Goal: Transaction & Acquisition: Purchase product/service

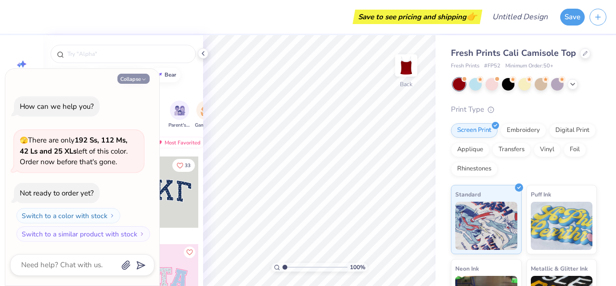
click at [138, 76] on button "Collapse" at bounding box center [133, 79] width 32 height 10
type textarea "x"
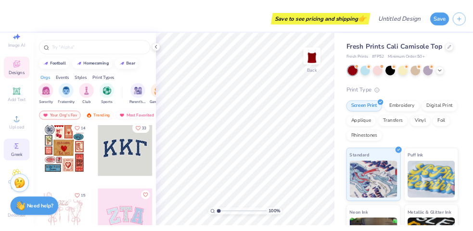
scroll to position [38, 0]
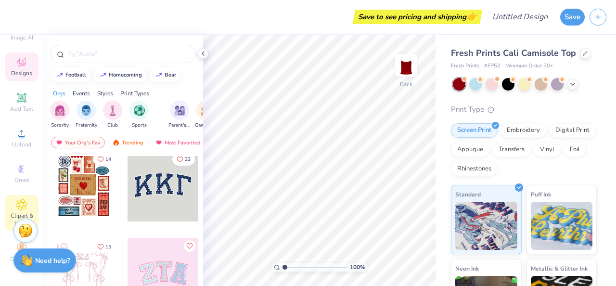
click at [15, 206] on div "Clipart & logos" at bounding box center [22, 213] width 34 height 36
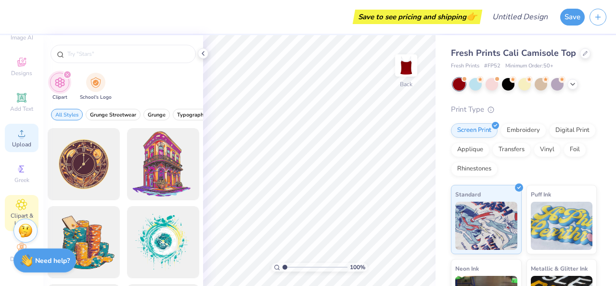
click at [22, 143] on span "Upload" at bounding box center [21, 144] width 19 height 8
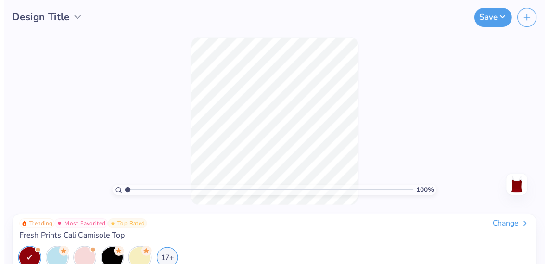
scroll to position [0, 0]
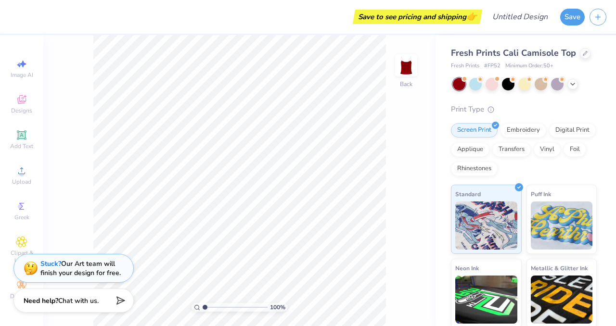
click at [615, 84] on div "Fresh Prints Cali Camisole Top Fresh Prints # FP52 Minimum Order: 50 + Print Ty…" at bounding box center [525, 218] width 180 height 367
drag, startPoint x: 615, startPoint y: 84, endPoint x: 479, endPoint y: 95, distance: 136.5
click at [479, 90] on div "Fresh Prints Cali Camisole Top Fresh Prints # FP52 Minimum Order: 50 + Print Ty…" at bounding box center [525, 218] width 180 height 367
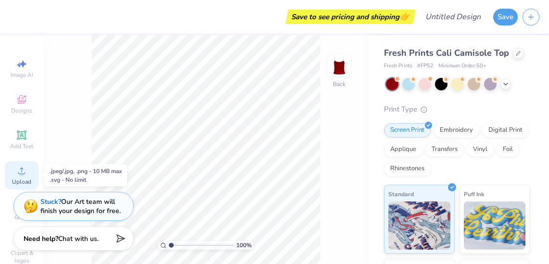
click at [21, 176] on circle at bounding box center [21, 173] width 5 height 5
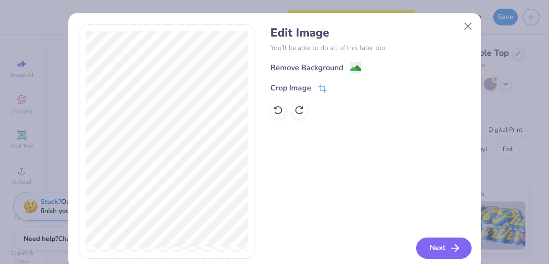
click at [447, 246] on button "Next" at bounding box center [443, 248] width 55 height 21
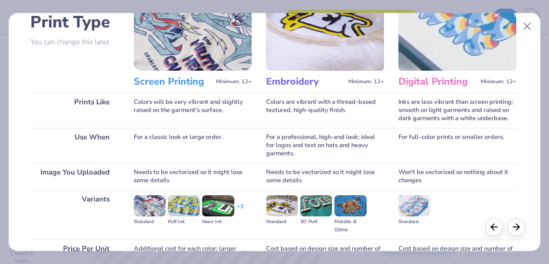
scroll to position [54, 0]
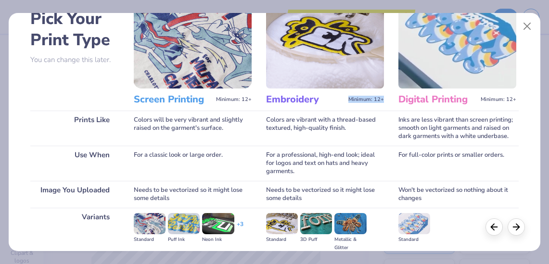
drag, startPoint x: 349, startPoint y: 98, endPoint x: 389, endPoint y: 98, distance: 39.9
click at [389, 98] on div "Pick Your Print Type You can change this later. Prints Like Use When Image You …" at bounding box center [274, 159] width 488 height 353
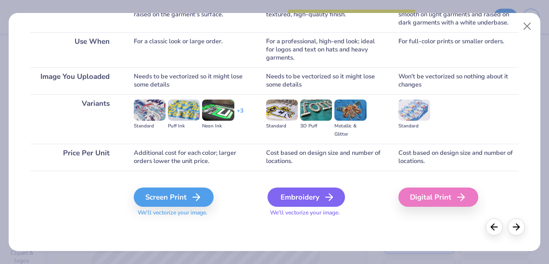
click at [304, 199] on div "Embroidery" at bounding box center [305, 197] width 77 height 19
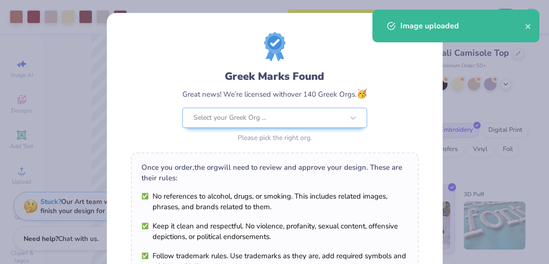
click at [209, 165] on body "Art colors Save to see pricing and shipping 👉 Design Title Save Image AI Design…" at bounding box center [274, 132] width 549 height 264
type input "3.02"
type input "3.05"
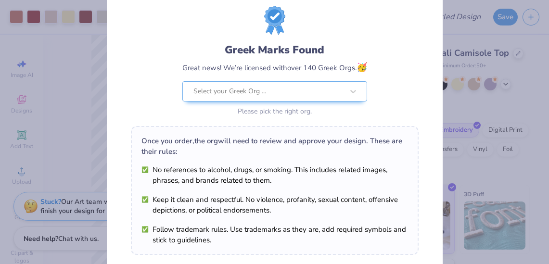
scroll to position [25, 0]
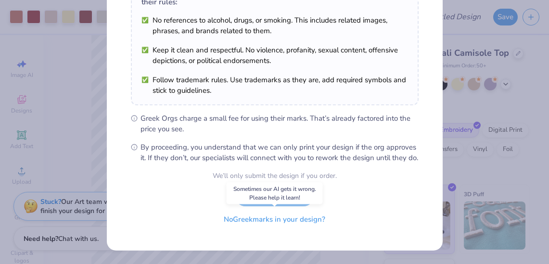
click at [301, 228] on button "No Greek marks in your design?" at bounding box center [274, 220] width 118 height 20
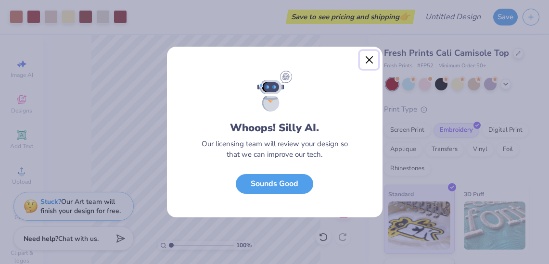
click at [368, 56] on button "Close" at bounding box center [369, 60] width 18 height 18
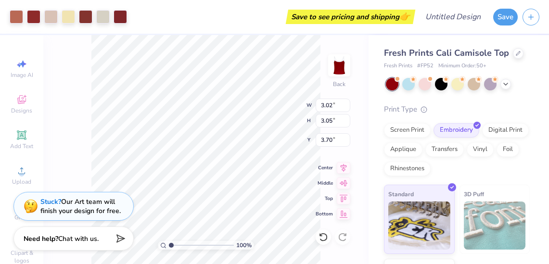
type input "2.29"
type input "1.93"
type input "1.95"
type input "2.32"
click at [443, 85] on div at bounding box center [441, 83] width 13 height 13
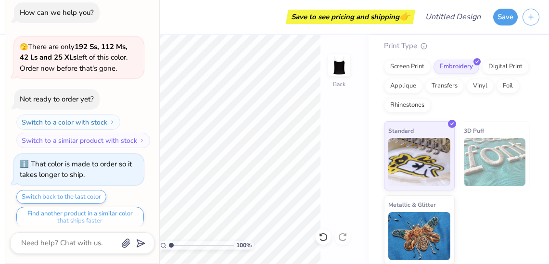
scroll to position [0, 0]
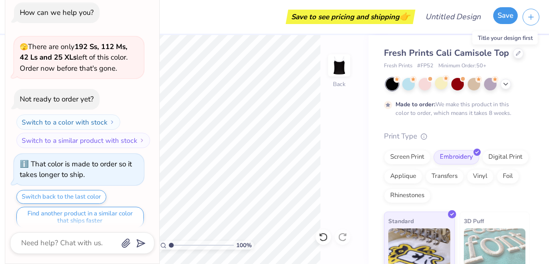
click at [507, 16] on button "Save" at bounding box center [505, 15] width 25 height 17
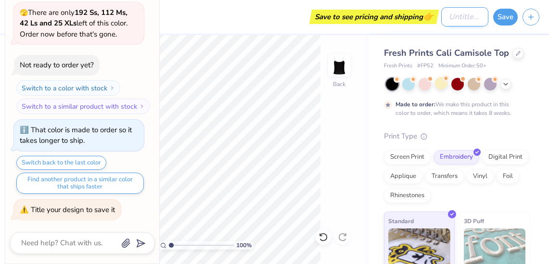
click at [441, 20] on input "Design Title" at bounding box center [464, 16] width 47 height 19
type textarea "x"
type input "L"
type textarea "x"
type input "LC"
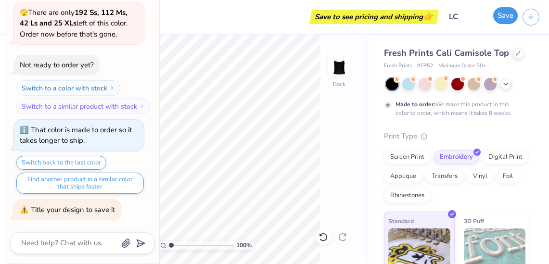
click at [503, 18] on button "Save" at bounding box center [505, 15] width 25 height 17
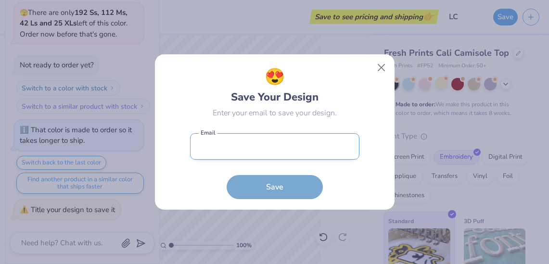
click at [265, 146] on input "email" at bounding box center [274, 146] width 169 height 26
type input "[EMAIL_ADDRESS][DOMAIN_NAME]"
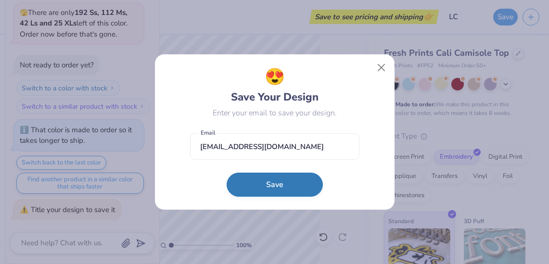
click at [273, 186] on button "Save" at bounding box center [275, 185] width 96 height 24
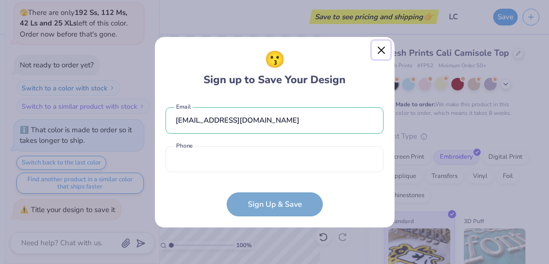
click at [374, 52] on button "Close" at bounding box center [381, 50] width 18 height 18
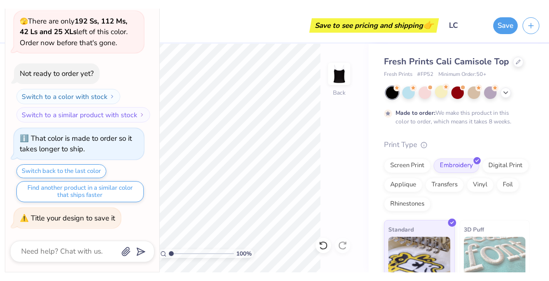
scroll to position [0, 0]
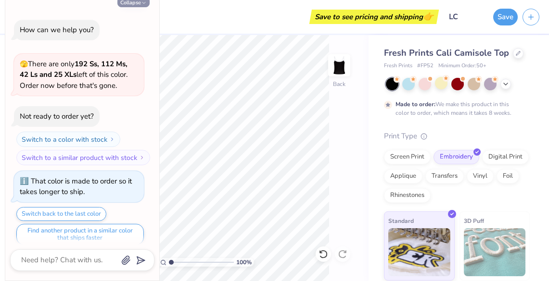
click at [135, 3] on button "Collapse" at bounding box center [133, 2] width 32 height 10
type textarea "x"
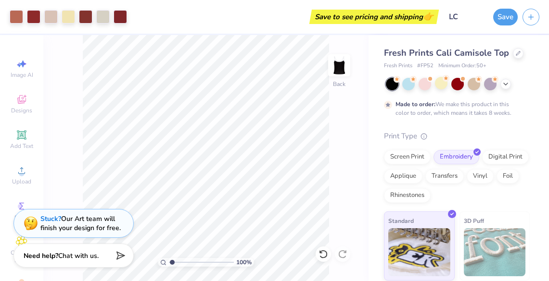
type input "1.55"
type textarea "x"
type input "1.98"
type textarea "x"
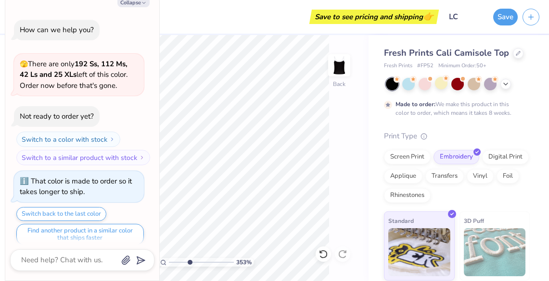
scroll to position [93, 0]
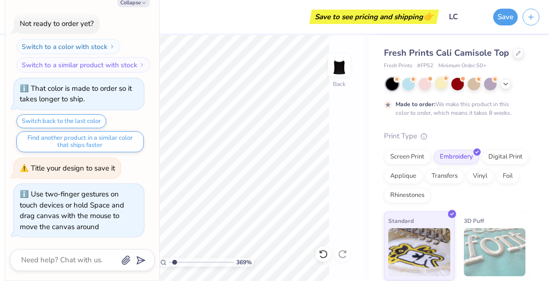
type input "1"
drag, startPoint x: 170, startPoint y: 263, endPoint x: 145, endPoint y: 262, distance: 25.5
click at [169, 262] on input "range" at bounding box center [201, 262] width 65 height 9
click at [131, 5] on button "Collapse" at bounding box center [133, 2] width 32 height 10
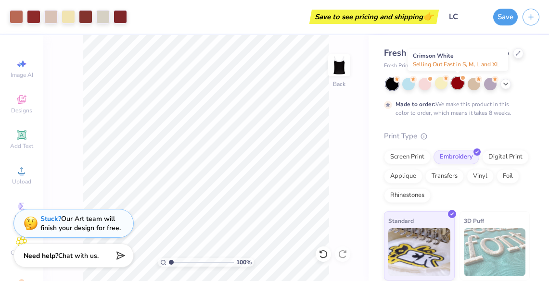
click at [454, 83] on div at bounding box center [457, 83] width 13 height 13
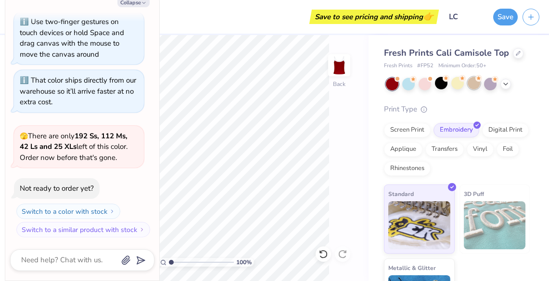
click at [474, 89] on div at bounding box center [473, 83] width 13 height 13
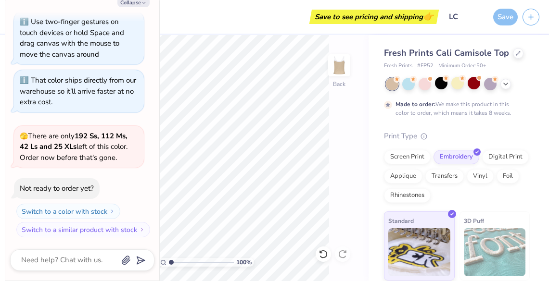
scroll to position [345, 0]
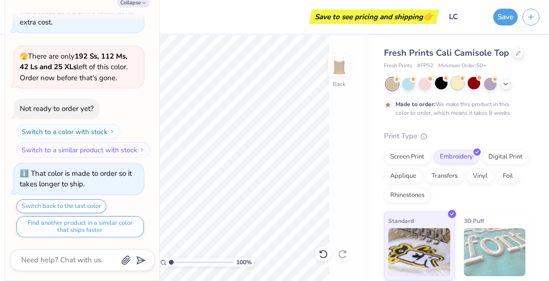
click at [456, 84] on div at bounding box center [457, 83] width 13 height 13
click at [456, 88] on div at bounding box center [457, 83] width 13 height 13
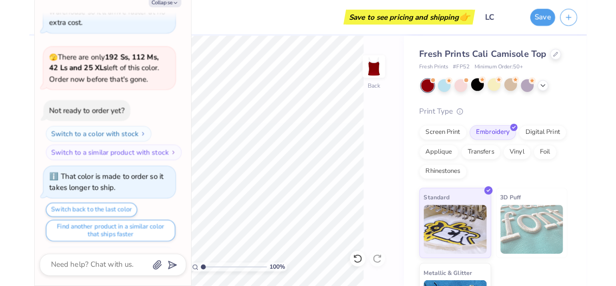
scroll to position [518, 0]
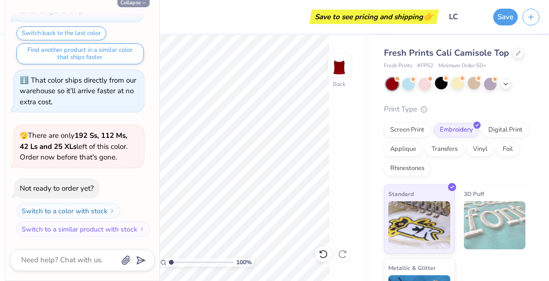
click at [138, 4] on button "Collapse" at bounding box center [133, 2] width 32 height 10
type textarea "x"
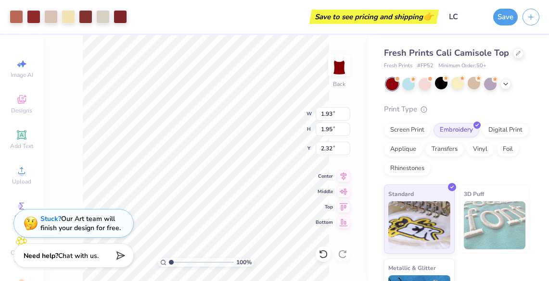
click at [122, 8] on div "Art colors" at bounding box center [63, 17] width 127 height 34
click at [122, 13] on div at bounding box center [119, 15] width 13 height 13
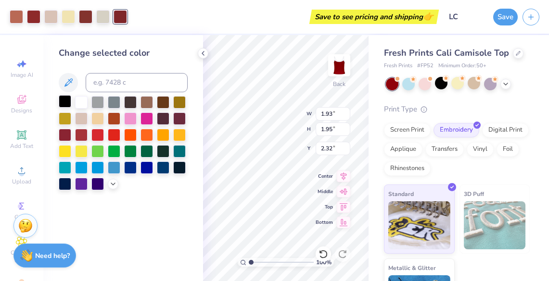
click at [66, 101] on div at bounding box center [65, 101] width 13 height 13
click at [103, 13] on div at bounding box center [102, 15] width 13 height 13
click at [63, 100] on div at bounding box center [65, 101] width 13 height 13
click at [84, 15] on div at bounding box center [85, 15] width 13 height 13
click at [65, 103] on div at bounding box center [65, 101] width 13 height 13
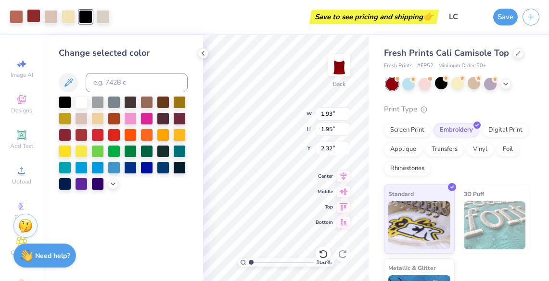
click at [32, 13] on div at bounding box center [33, 15] width 13 height 13
click at [184, 121] on div at bounding box center [179, 118] width 13 height 13
click at [63, 101] on div at bounding box center [65, 101] width 13 height 13
click at [206, 53] on icon at bounding box center [203, 54] width 8 height 8
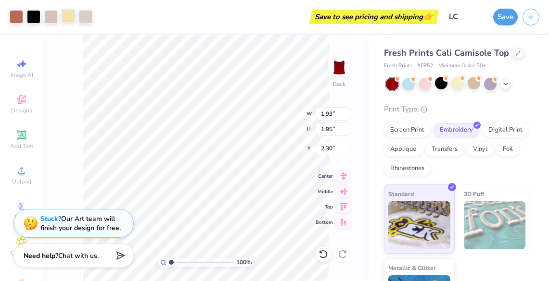
click at [73, 16] on div at bounding box center [68, 15] width 13 height 13
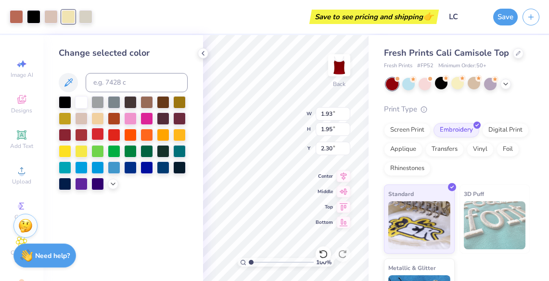
click at [95, 132] on div at bounding box center [97, 134] width 13 height 13
click at [79, 133] on div at bounding box center [81, 134] width 13 height 13
click at [67, 133] on div at bounding box center [65, 134] width 13 height 13
click at [100, 117] on div at bounding box center [97, 118] width 13 height 13
click at [79, 104] on div at bounding box center [81, 101] width 13 height 13
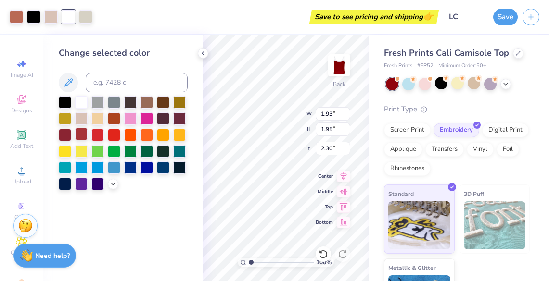
click at [76, 134] on div at bounding box center [81, 134] width 13 height 13
click at [63, 134] on div at bounding box center [65, 134] width 13 height 13
click at [34, 17] on div at bounding box center [33, 15] width 13 height 13
click at [83, 105] on div at bounding box center [81, 101] width 13 height 13
click at [84, 16] on div at bounding box center [85, 15] width 13 height 13
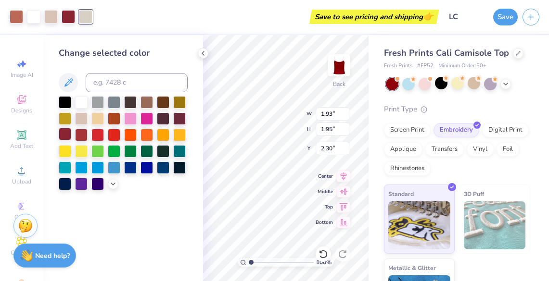
click at [63, 134] on div at bounding box center [65, 134] width 13 height 13
click at [203, 50] on icon at bounding box center [203, 54] width 8 height 8
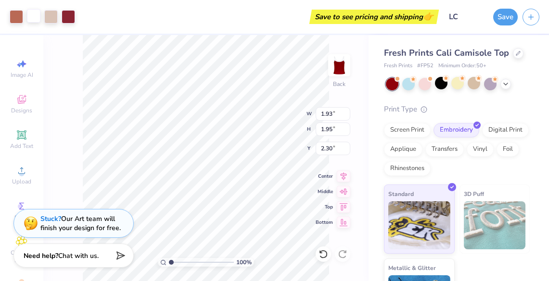
click at [34, 13] on div at bounding box center [33, 15] width 13 height 13
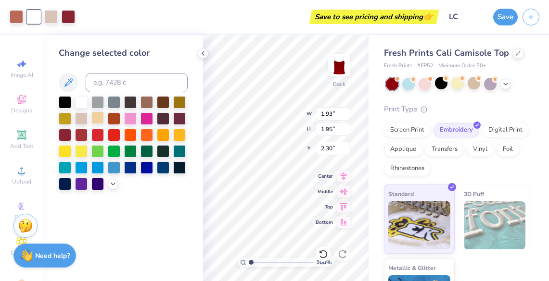
click at [94, 116] on div at bounding box center [97, 118] width 13 height 13
click at [70, 81] on icon at bounding box center [69, 83] width 12 height 12
click at [95, 117] on div at bounding box center [97, 118] width 13 height 13
click at [201, 50] on icon at bounding box center [203, 54] width 8 height 8
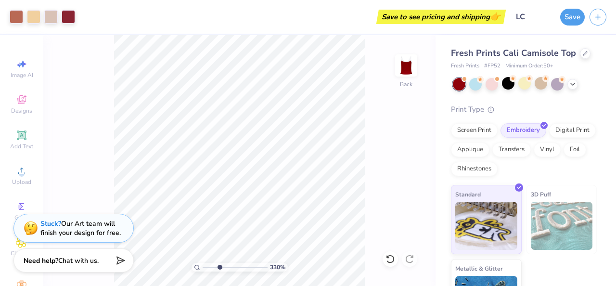
drag, startPoint x: 203, startPoint y: 267, endPoint x: 219, endPoint y: 267, distance: 15.9
click at [219, 267] on input "range" at bounding box center [234, 267] width 65 height 9
click at [380, 86] on div "330 % Back W 1.93 1.93 " H 1.95 1.95 " Y 2.30 2.30 " Center Middle Top Bottom" at bounding box center [239, 160] width 392 height 251
drag, startPoint x: 218, startPoint y: 265, endPoint x: 202, endPoint y: 265, distance: 15.4
type input "1"
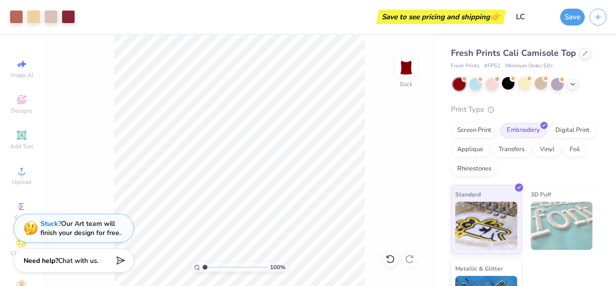
click at [202, 265] on input "range" at bounding box center [234, 267] width 65 height 9
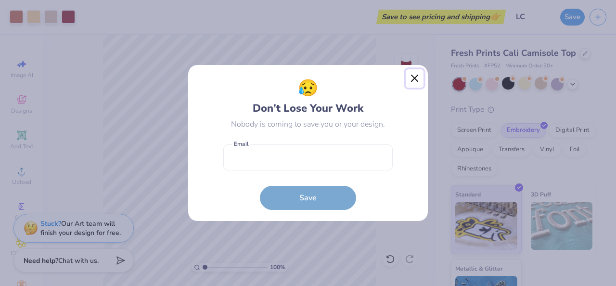
click at [409, 85] on button "Close" at bounding box center [414, 78] width 18 height 18
